Goal: Transaction & Acquisition: Book appointment/travel/reservation

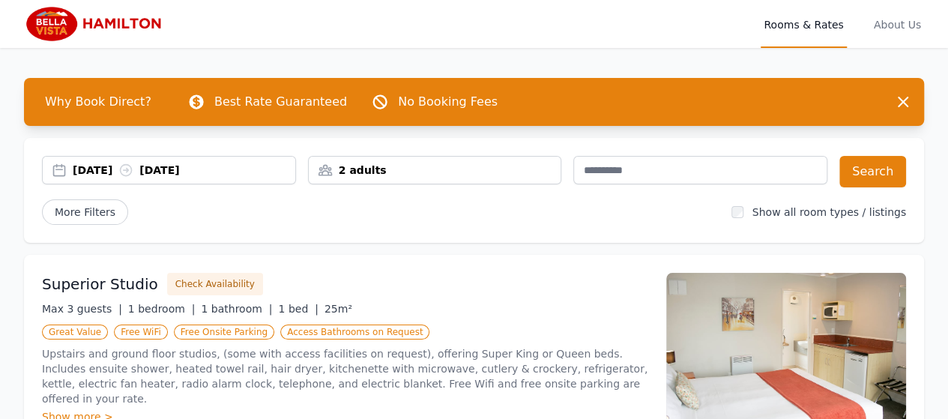
click at [217, 178] on div "[DATE] [DATE]" at bounding box center [169, 170] width 254 height 28
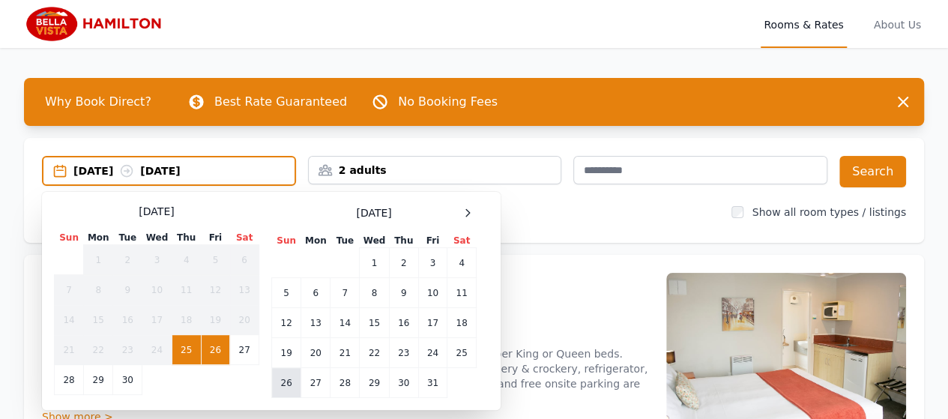
click at [288, 381] on td "26" at bounding box center [286, 383] width 29 height 30
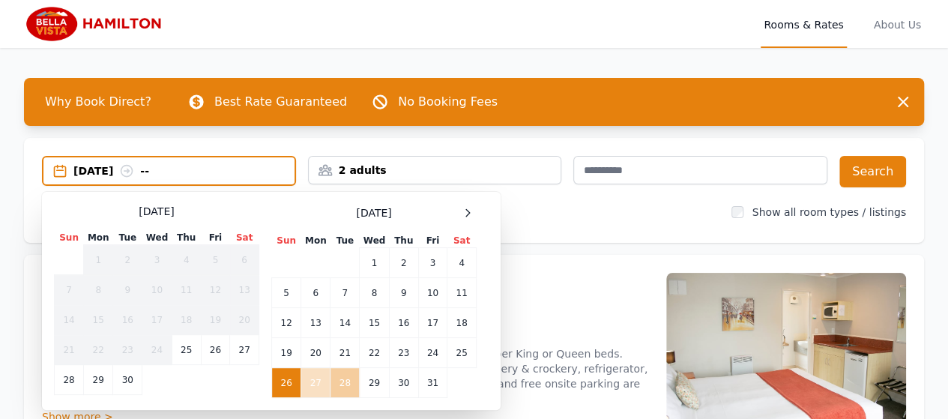
click at [343, 385] on td "28" at bounding box center [344, 383] width 29 height 30
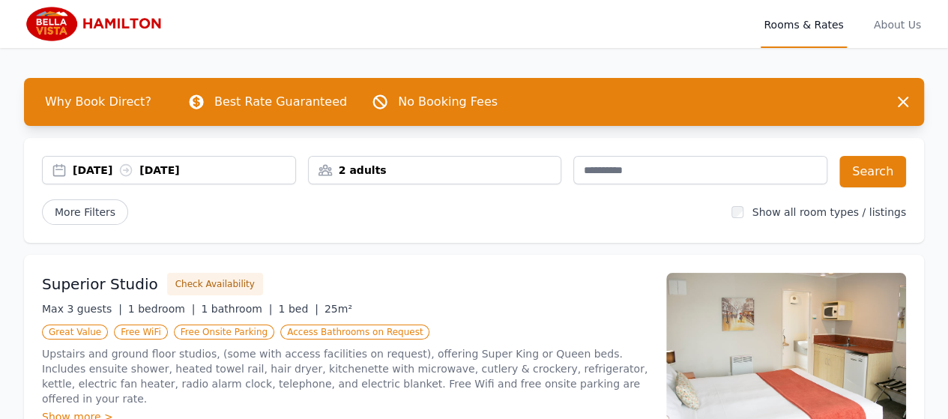
click at [477, 175] on div "2 adults" at bounding box center [435, 170] width 252 height 15
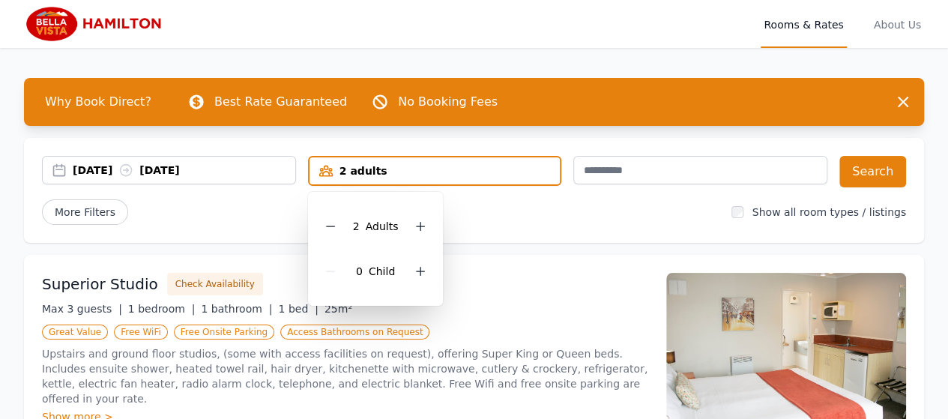
click at [563, 206] on div "More Filters" at bounding box center [380, 211] width 677 height 25
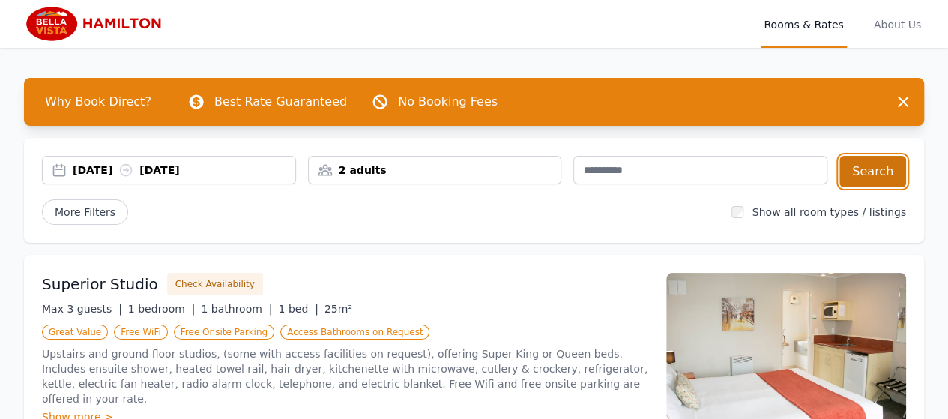
click at [870, 179] on button "Search" at bounding box center [872, 171] width 67 height 31
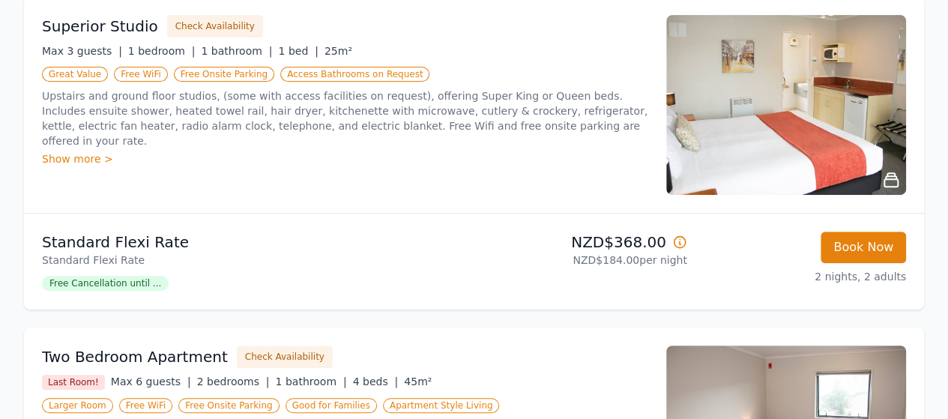
scroll to position [150, 0]
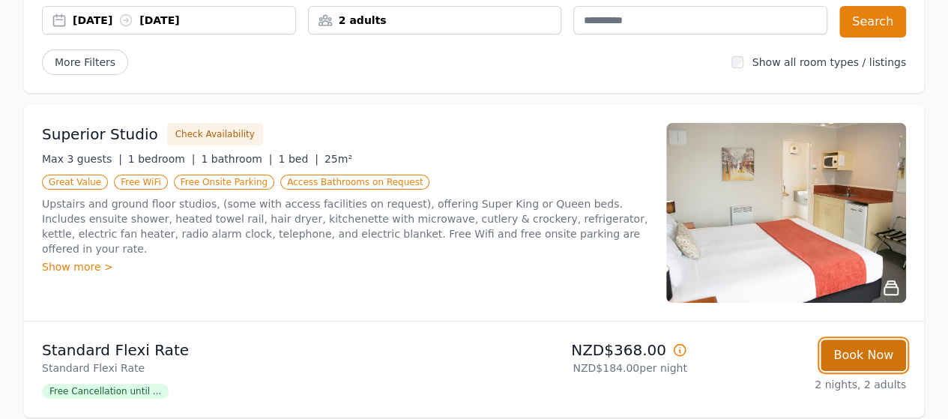
click at [846, 350] on button "Book Now" at bounding box center [862, 354] width 85 height 31
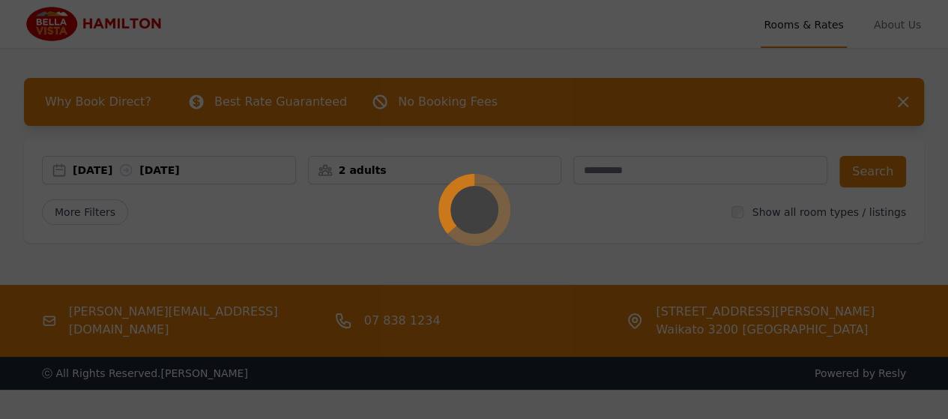
select select "**"
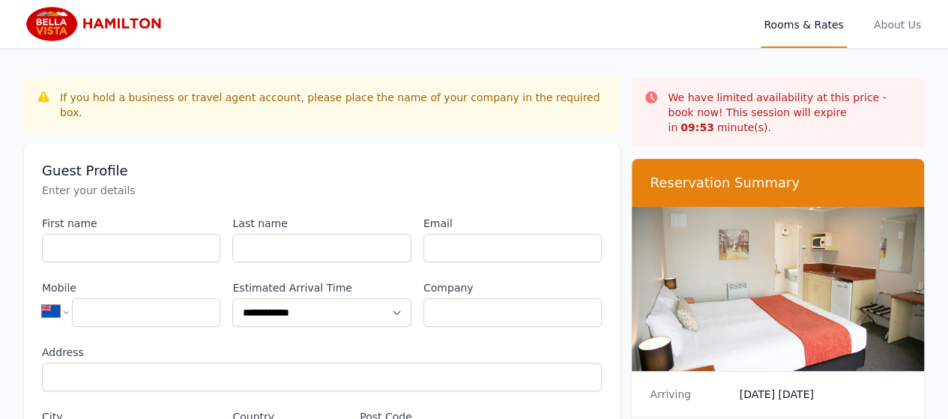
scroll to position [72, 0]
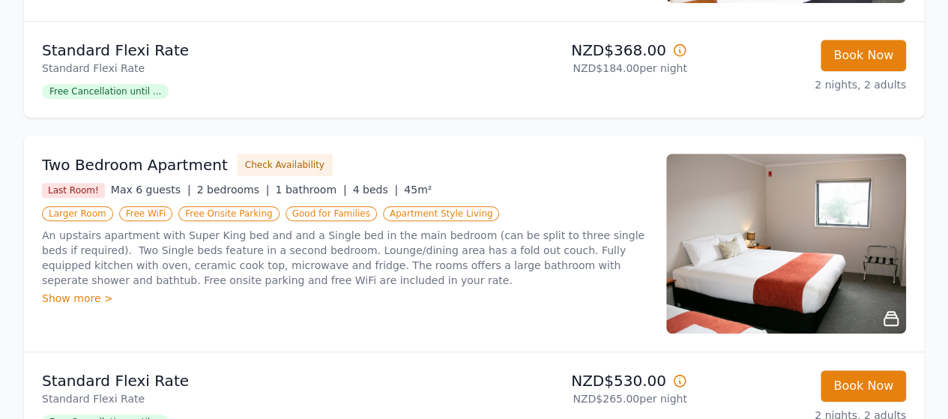
scroll to position [524, 0]
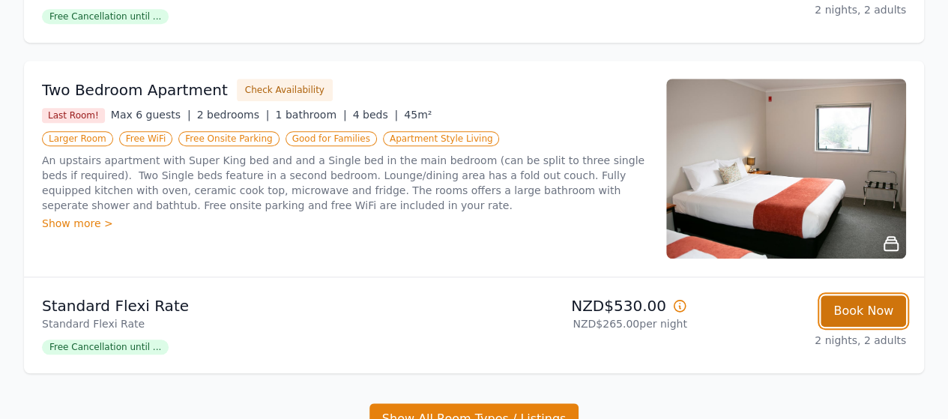
click at [841, 312] on button "Book Now" at bounding box center [862, 310] width 85 height 31
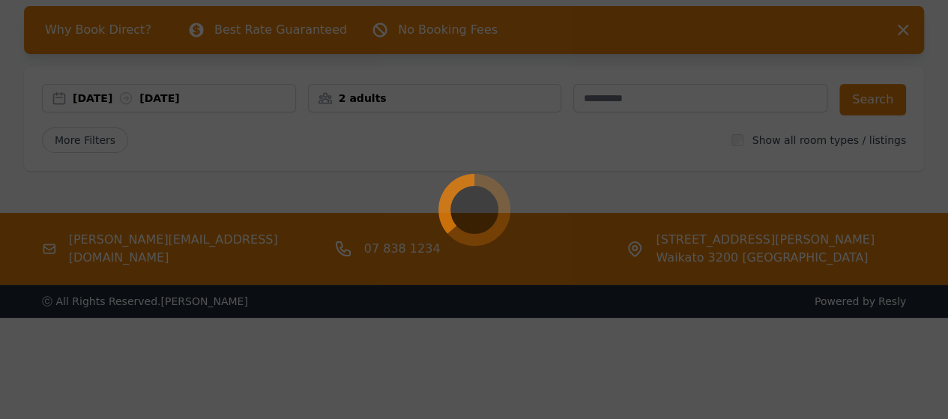
scroll to position [72, 0]
select select "**"
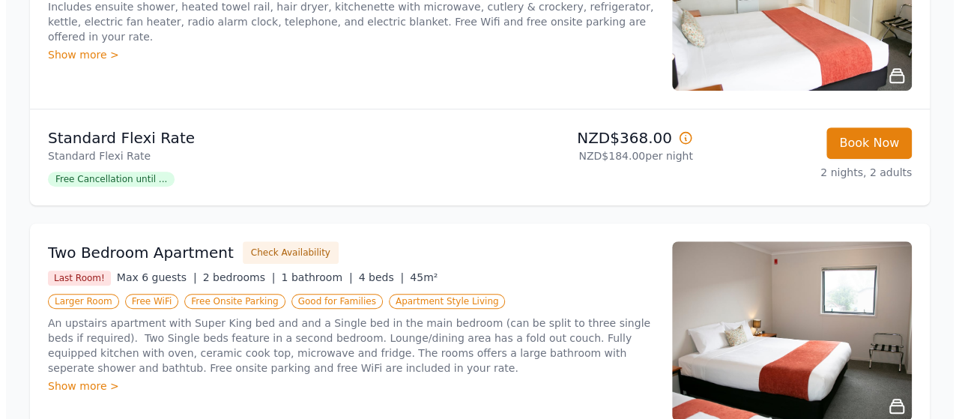
scroll to position [450, 0]
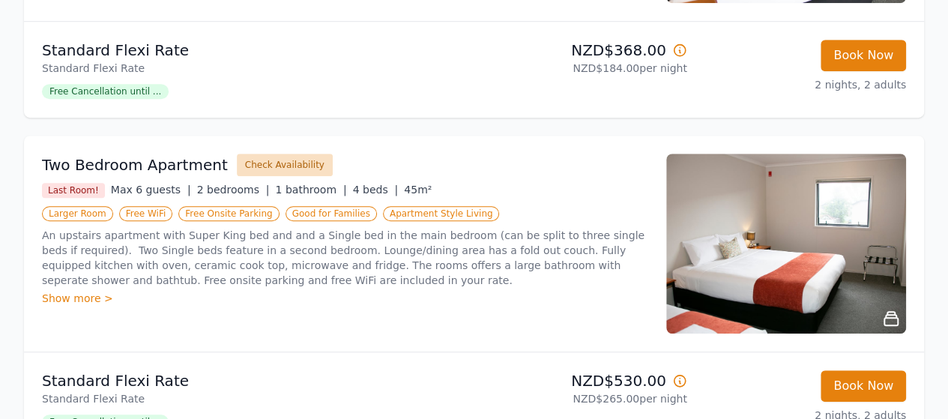
click at [282, 165] on button "Check Availability" at bounding box center [285, 165] width 96 height 22
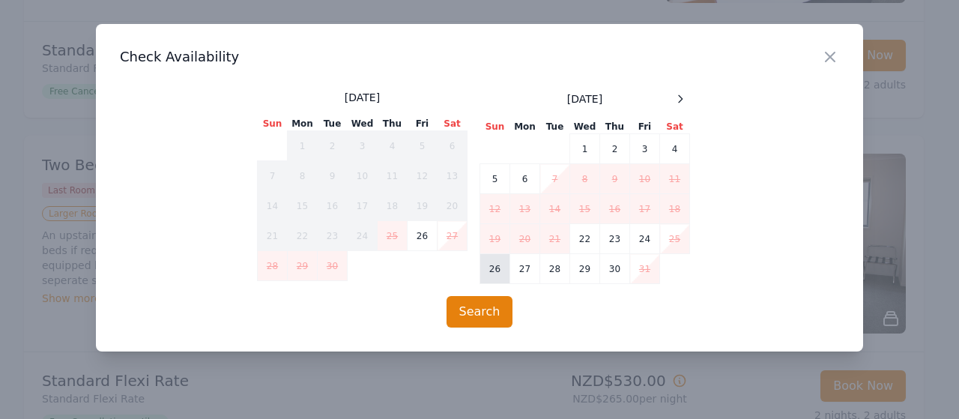
click at [495, 276] on td "26" at bounding box center [495, 269] width 30 height 30
click at [556, 273] on td "28" at bounding box center [555, 269] width 30 height 30
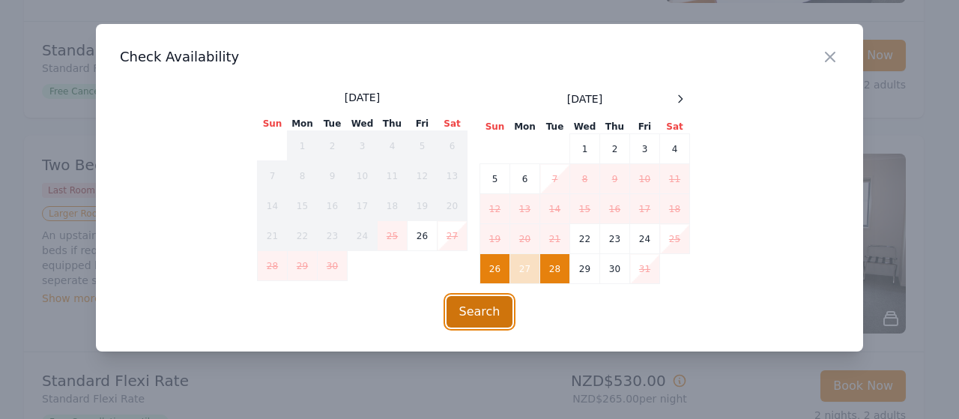
click at [480, 300] on button "Search" at bounding box center [480, 311] width 67 height 31
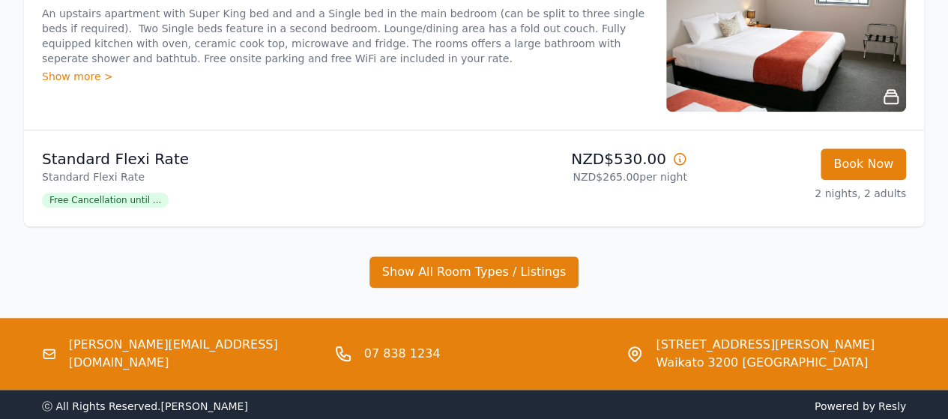
scroll to position [674, 0]
